Goal: Find specific page/section: Find specific page/section

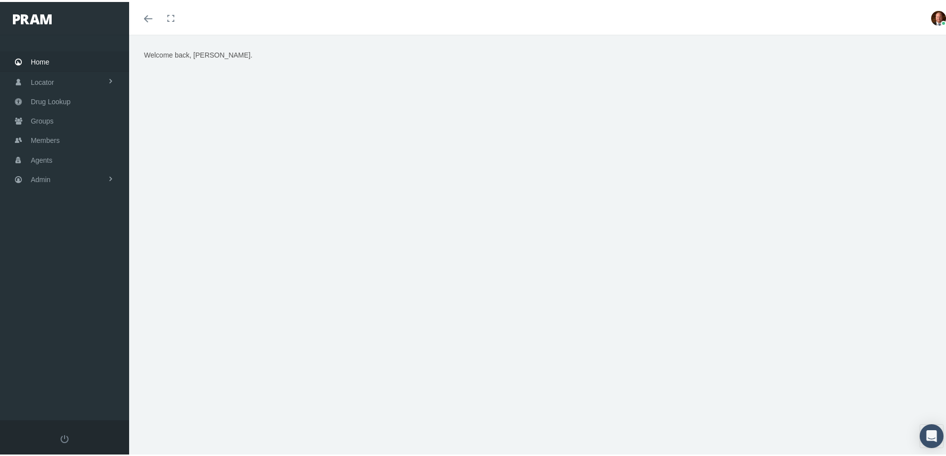
click at [41, 61] on span "Home" at bounding box center [40, 60] width 18 height 19
click at [43, 120] on span "Groups" at bounding box center [42, 119] width 23 height 19
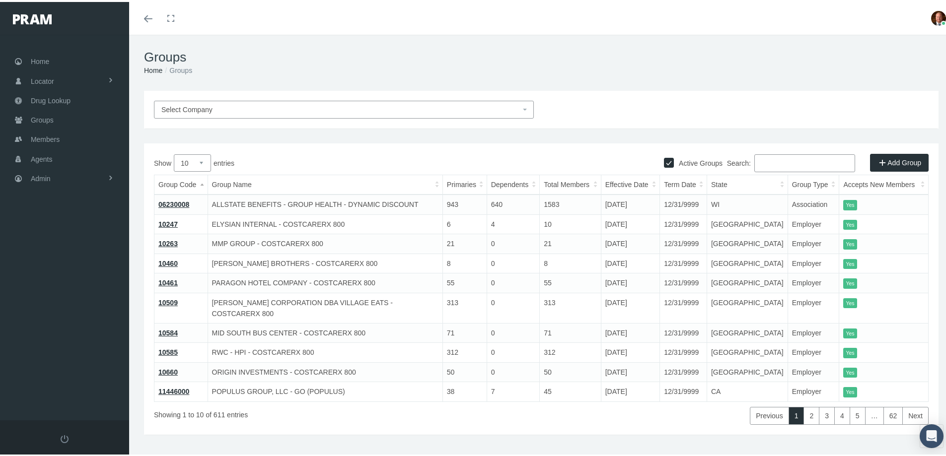
click at [801, 160] on input "Search:" at bounding box center [804, 161] width 101 height 18
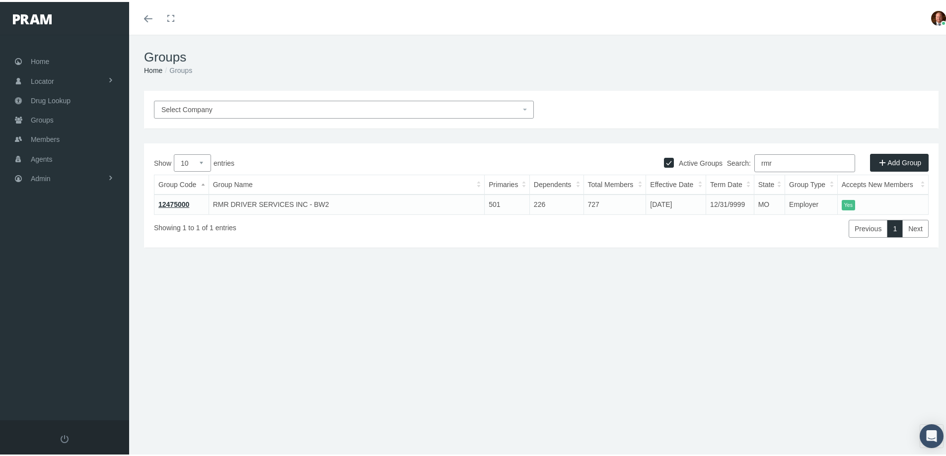
type input "rmr"
click at [177, 203] on link "12475000" at bounding box center [173, 203] width 31 height 8
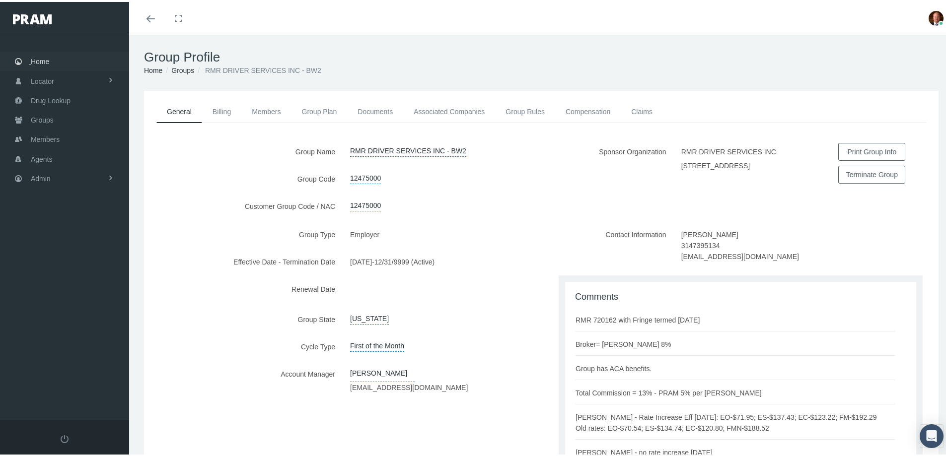
click at [41, 63] on span "Home" at bounding box center [40, 59] width 18 height 19
